Goal: Task Accomplishment & Management: Manage account settings

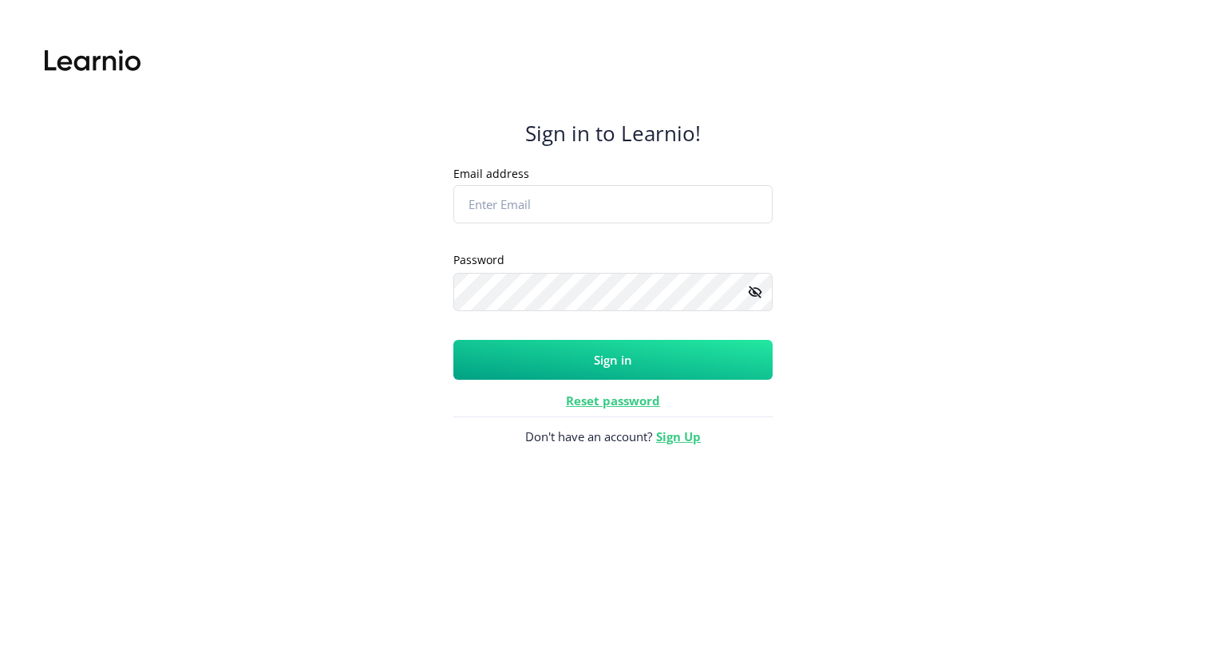
click at [516, 192] on input "Email address" at bounding box center [612, 204] width 319 height 38
type input "[PERSON_NAME][EMAIL_ADDRESS][DOMAIN_NAME]"
click at [453, 340] on button "Sign in" at bounding box center [612, 360] width 319 height 40
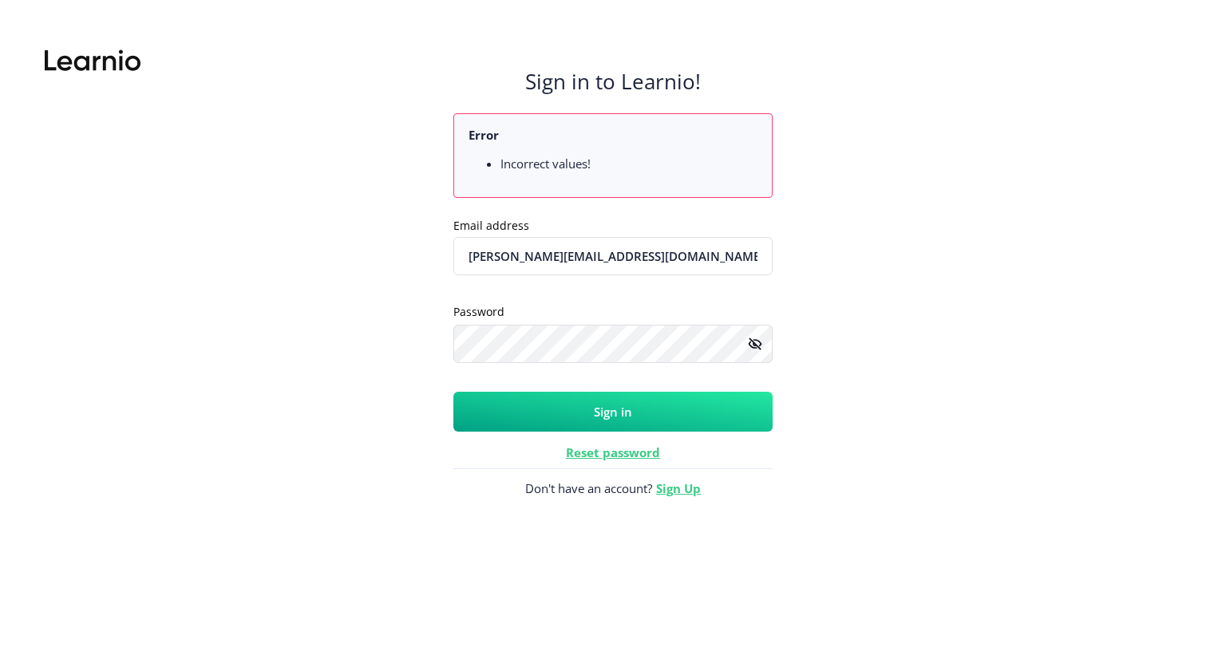
click at [755, 348] on icon at bounding box center [752, 344] width 9 height 7
click at [755, 348] on icon at bounding box center [755, 344] width 14 height 10
